Goal: Task Accomplishment & Management: Manage account settings

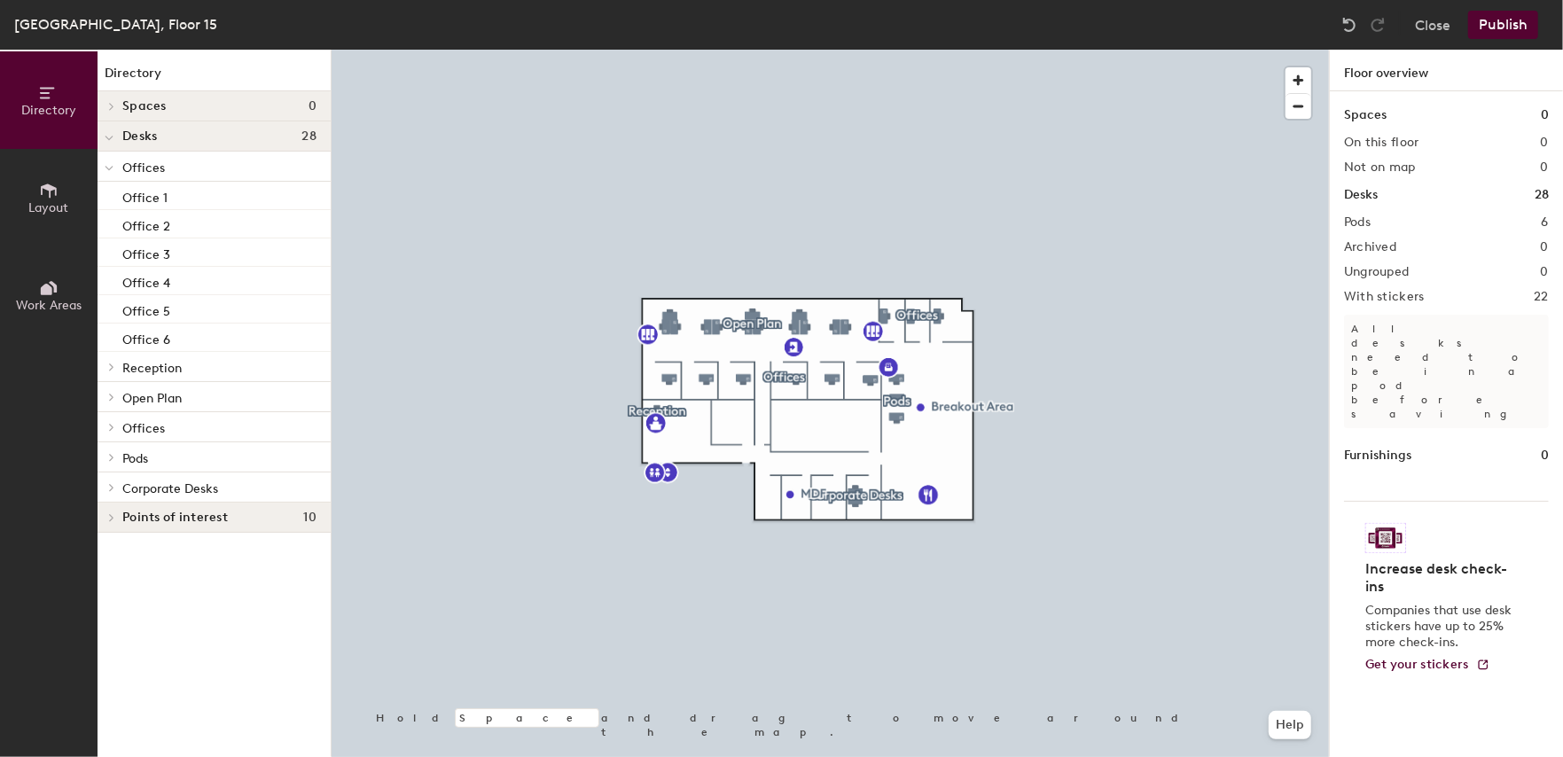
drag, startPoint x: 1506, startPoint y: 25, endPoint x: 1482, endPoint y: 48, distance: 32.6
click at [1494, 55] on div "[GEOGRAPHIC_DATA], Floor 15 Close Publish Directory Layout Work Areas Directory…" at bounding box center [781, 378] width 1563 height 757
click at [1436, 33] on button "Close" at bounding box center [1432, 25] width 35 height 28
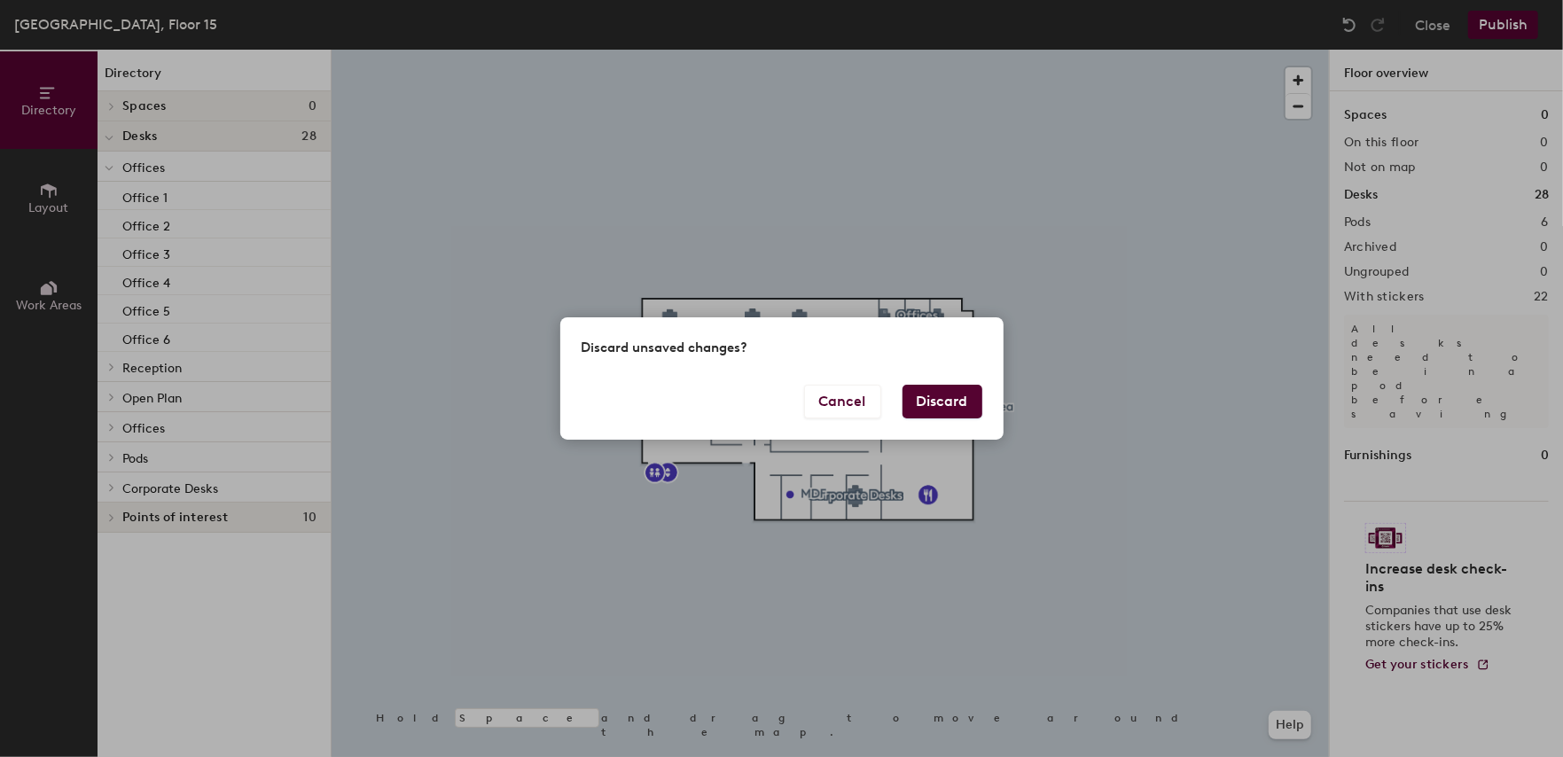
click at [942, 395] on button "Discard" at bounding box center [943, 402] width 80 height 34
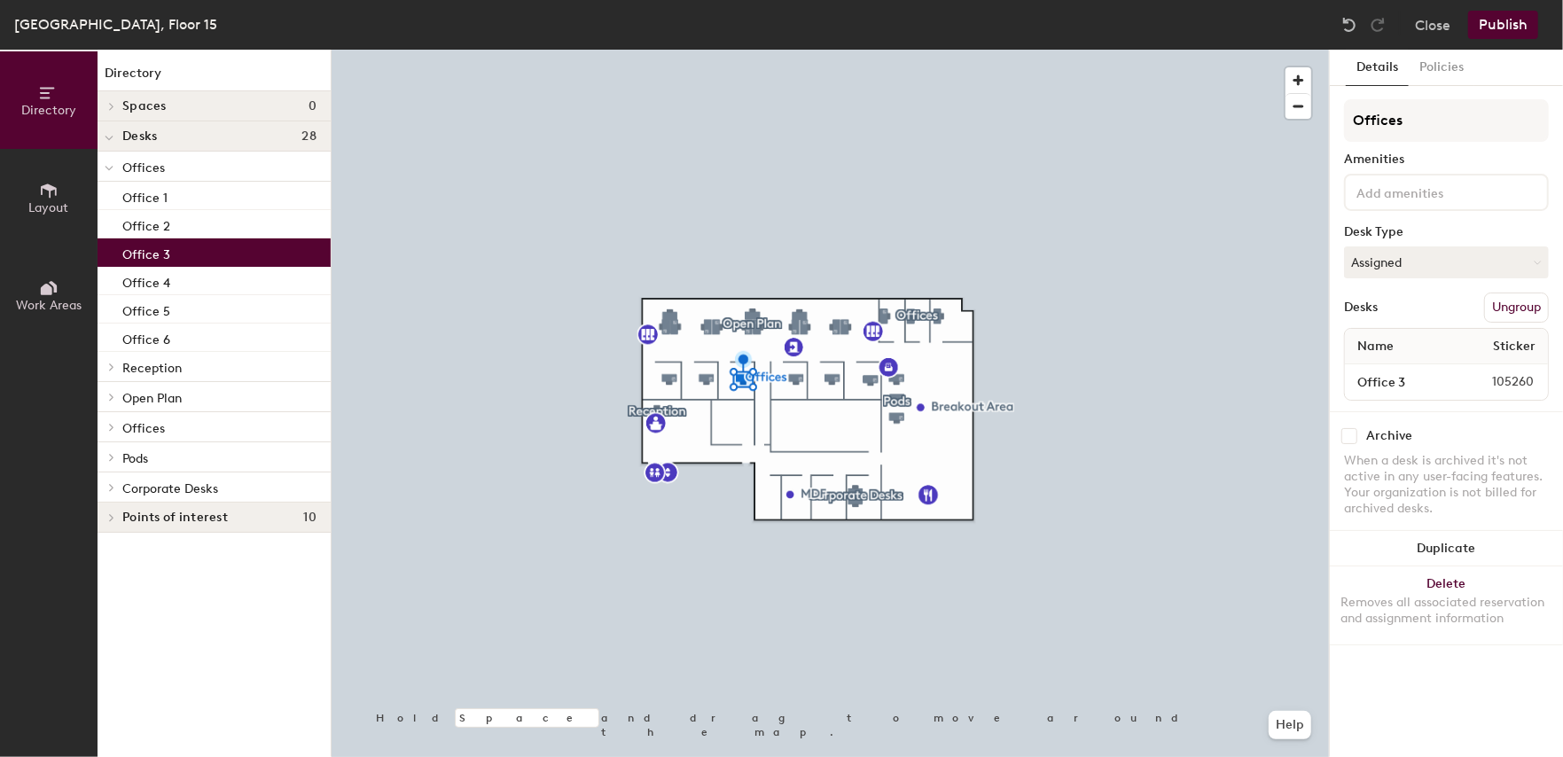
click at [1523, 27] on button "Publish" at bounding box center [1503, 25] width 70 height 28
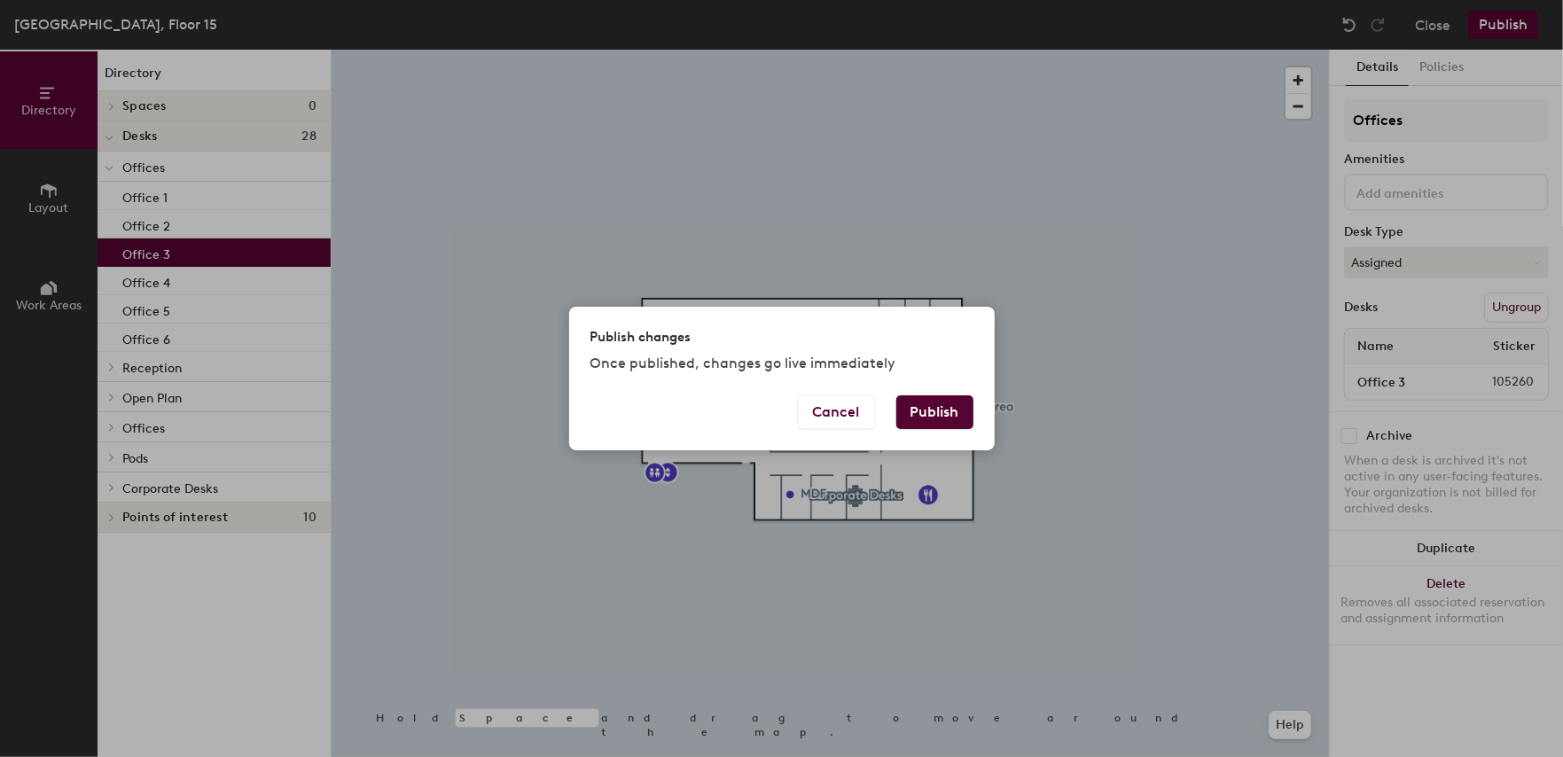
click at [940, 407] on button "Publish" at bounding box center [934, 412] width 77 height 34
